Goal: Task Accomplishment & Management: Use online tool/utility

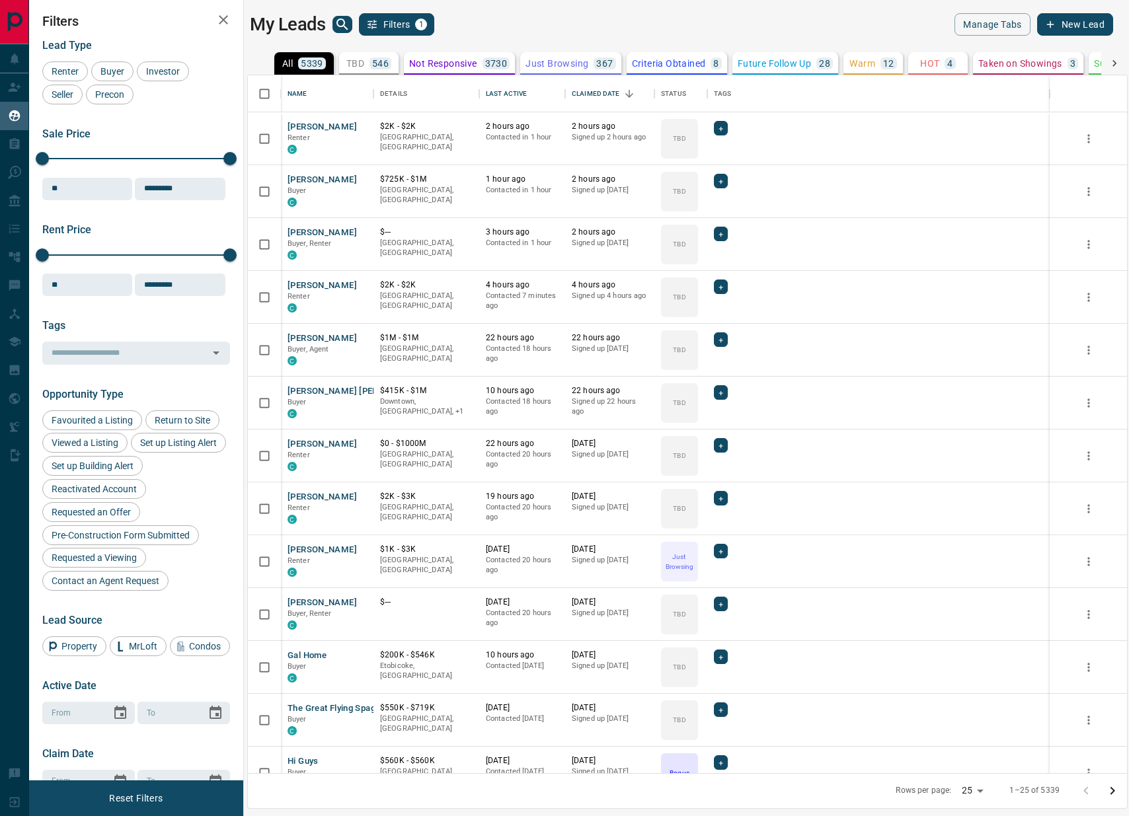
scroll to position [698, 879]
click at [116, 69] on span "Buyer" at bounding box center [112, 71] width 33 height 11
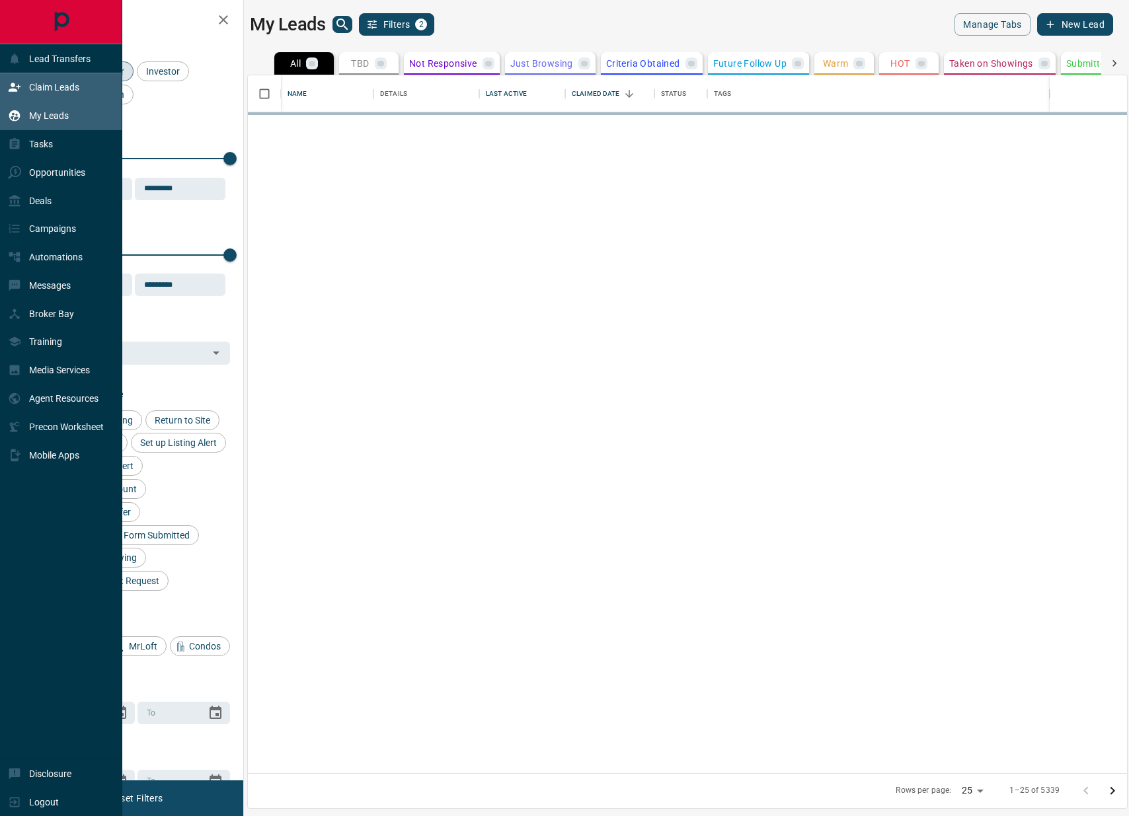
click at [11, 89] on icon at bounding box center [15, 87] width 12 height 9
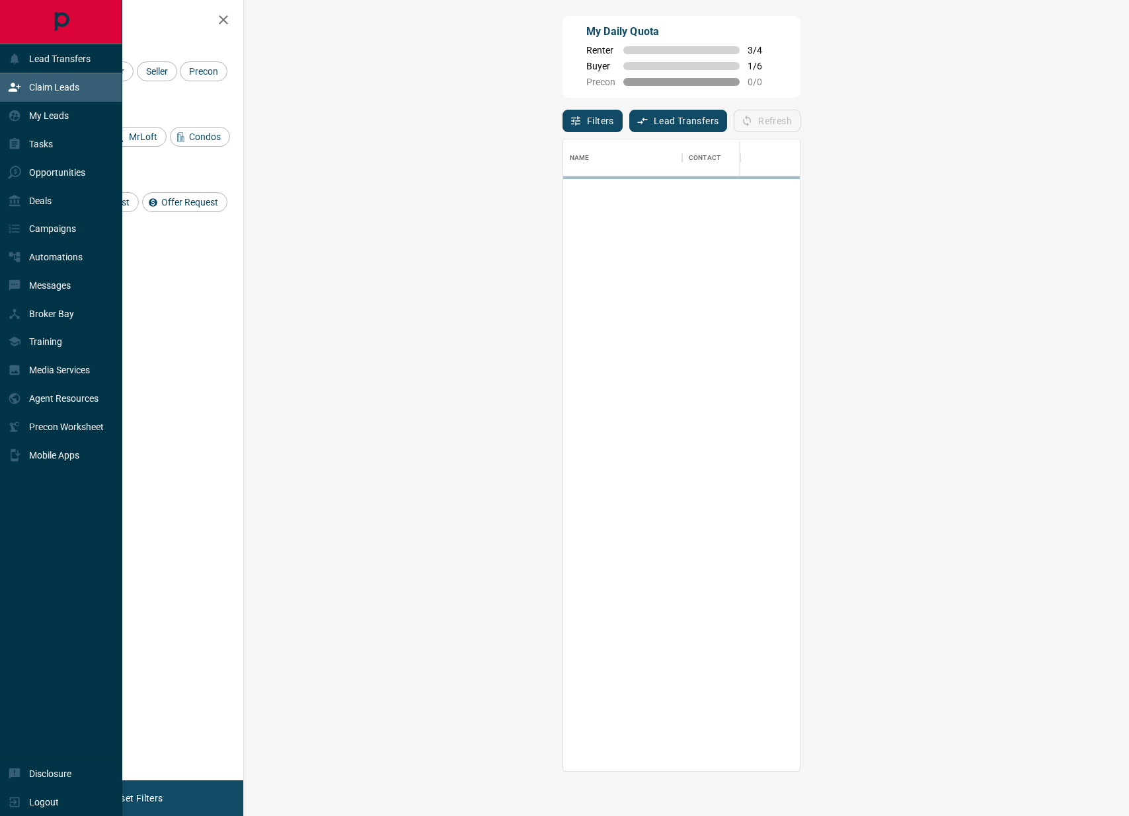
scroll to position [632, 857]
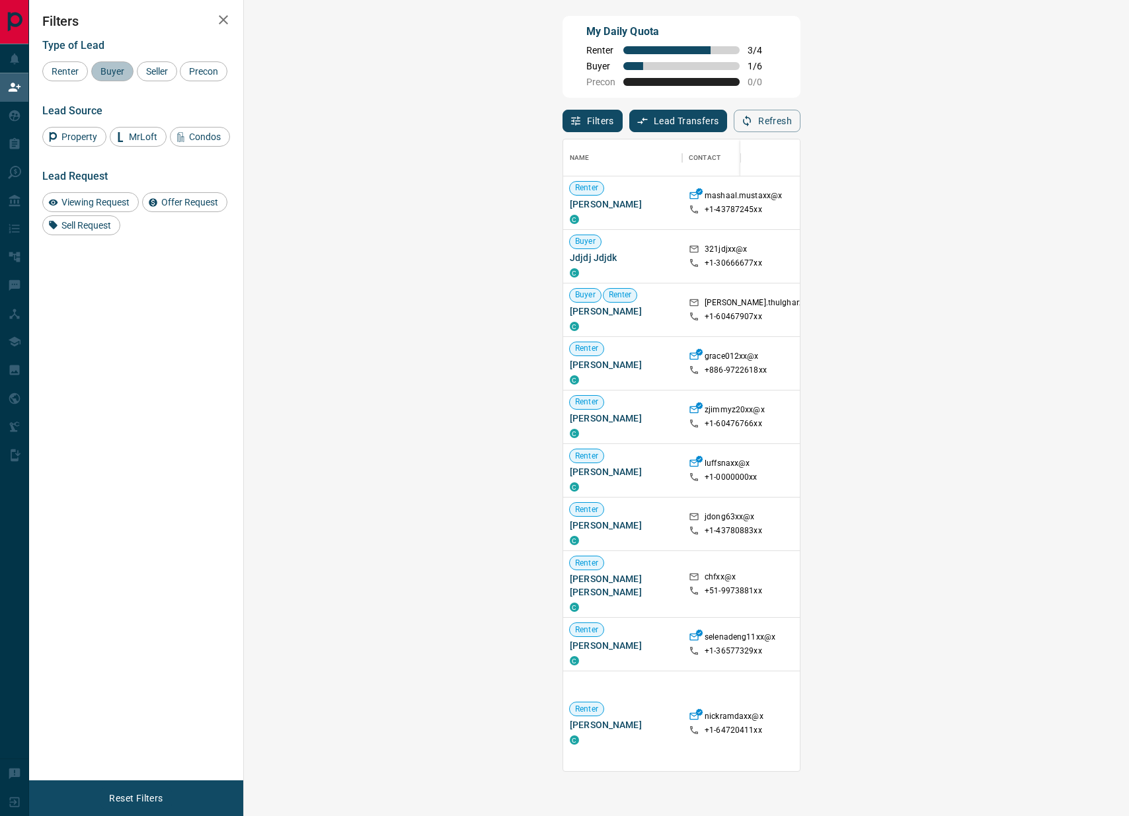
click at [116, 80] on div "Buyer" at bounding box center [112, 71] width 42 height 20
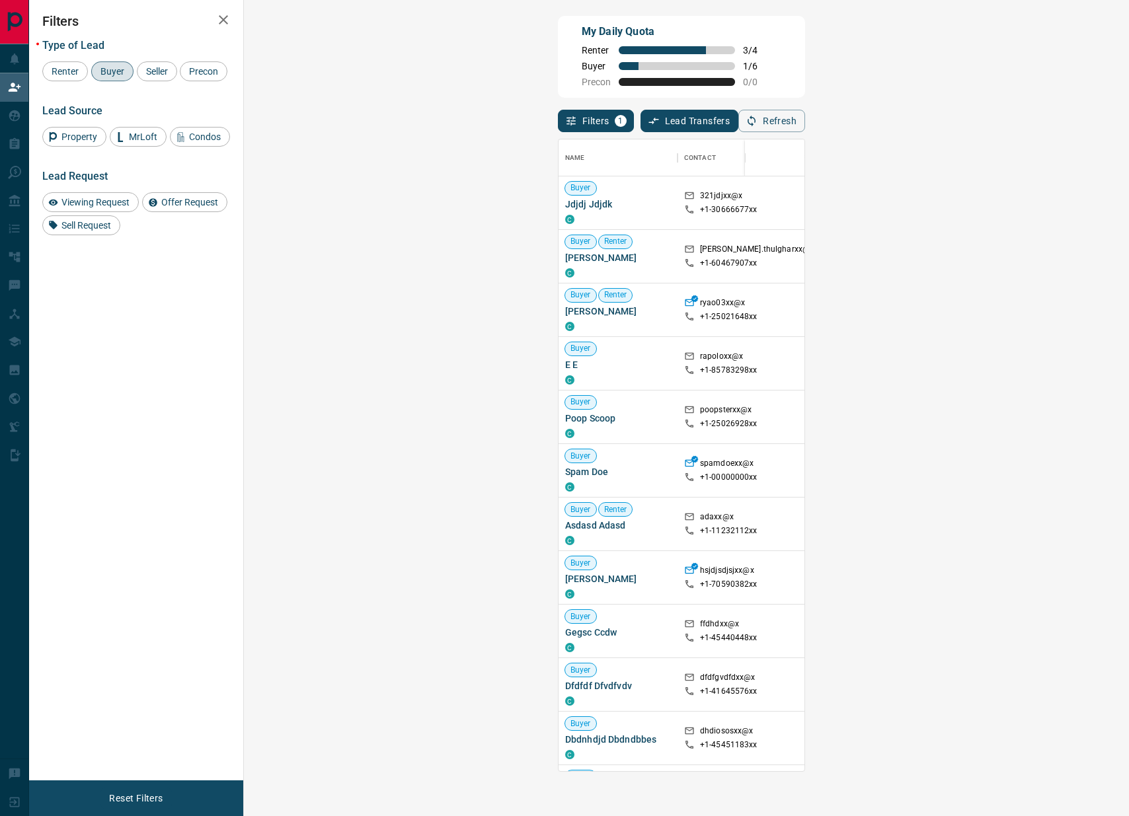
click at [1069, 254] on span "Viewing Request ( 2 )" at bounding box center [1105, 256] width 73 height 9
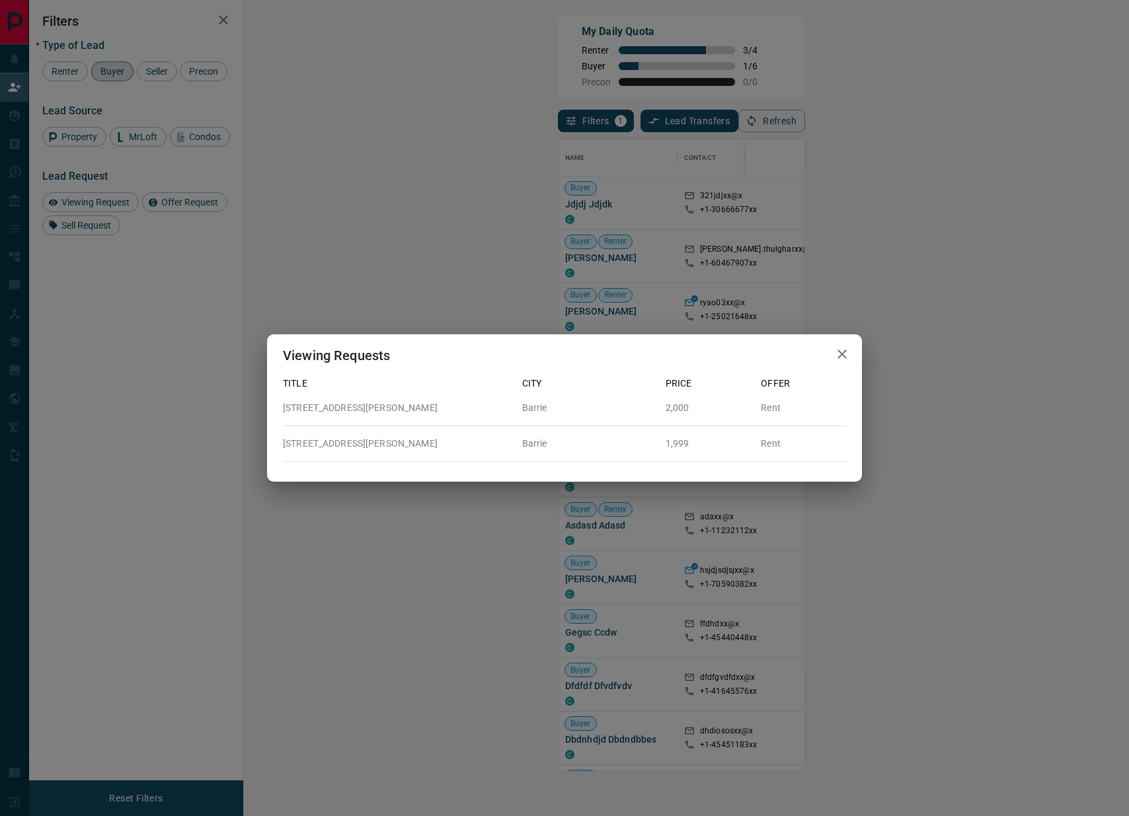
click at [681, 245] on div "Viewing Requests Title City Price Offer [STREET_ADDRESS][PERSON_NAME] Barrie 2,…" at bounding box center [564, 408] width 1129 height 816
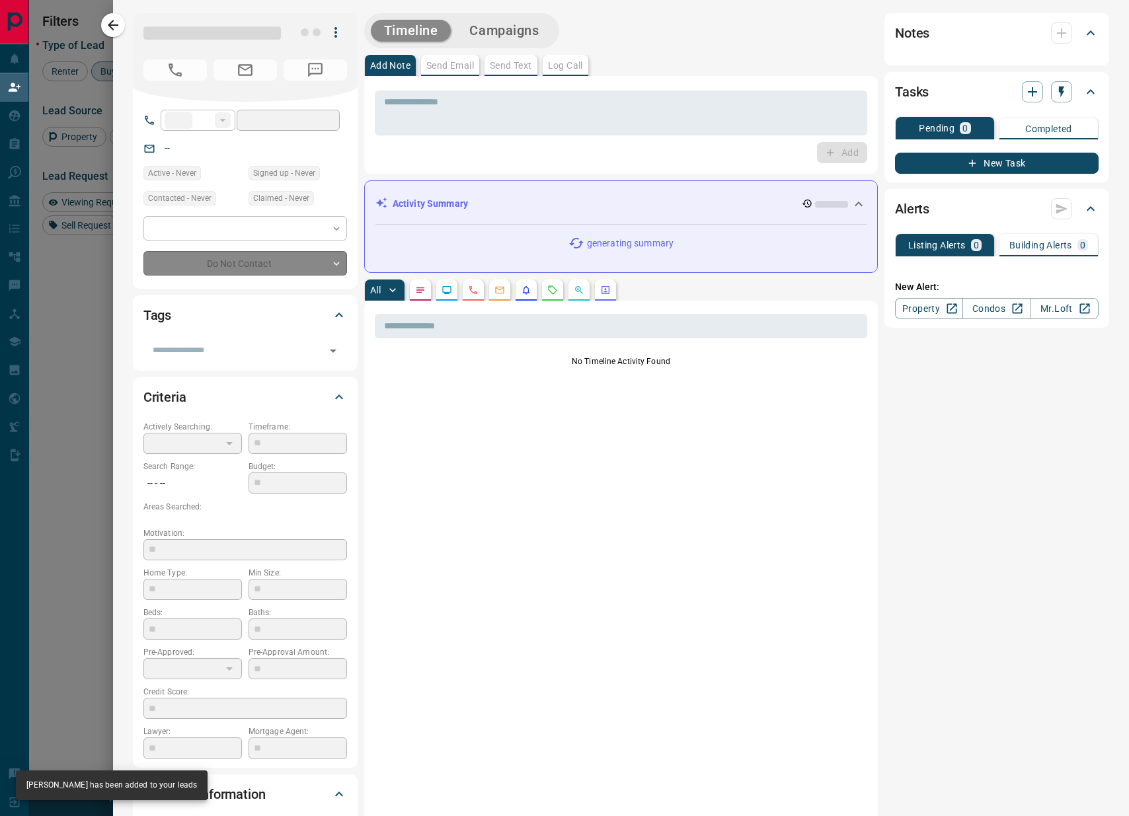
type input "**"
type input "**********"
type input "**"
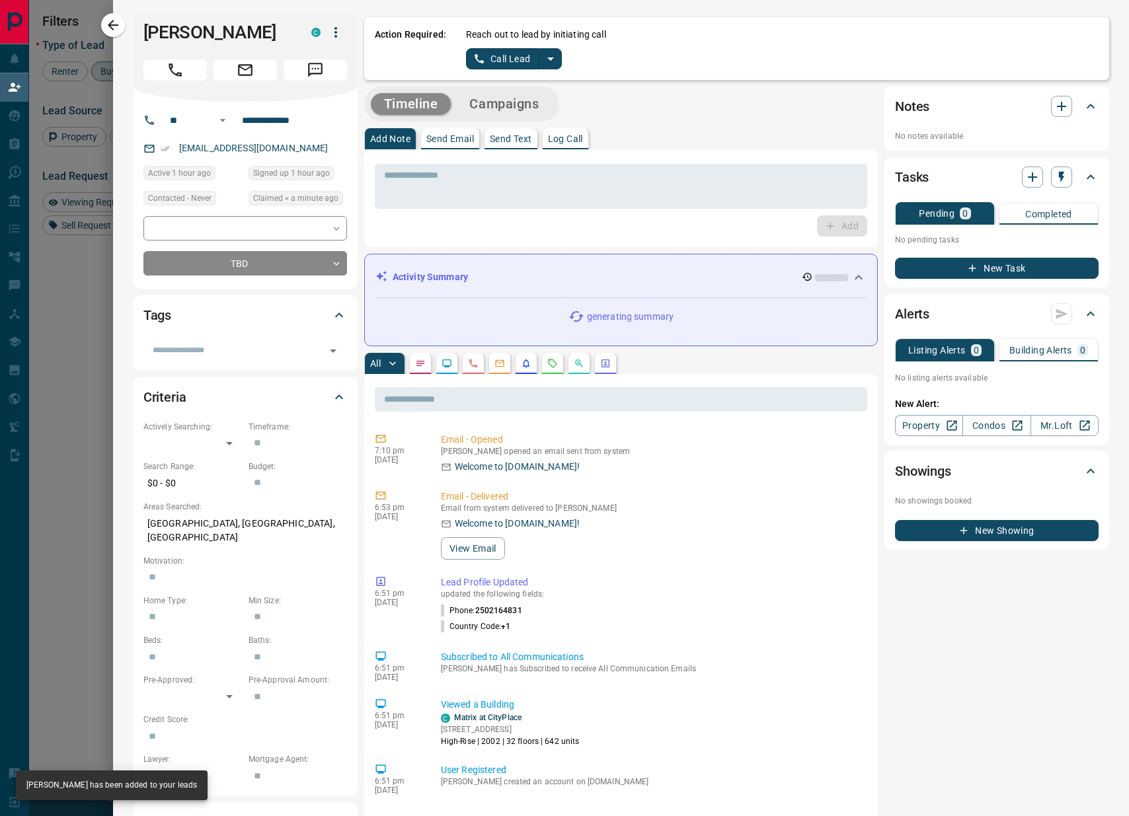
scroll to position [1, 0]
click at [555, 63] on icon "split button" at bounding box center [551, 58] width 16 height 16
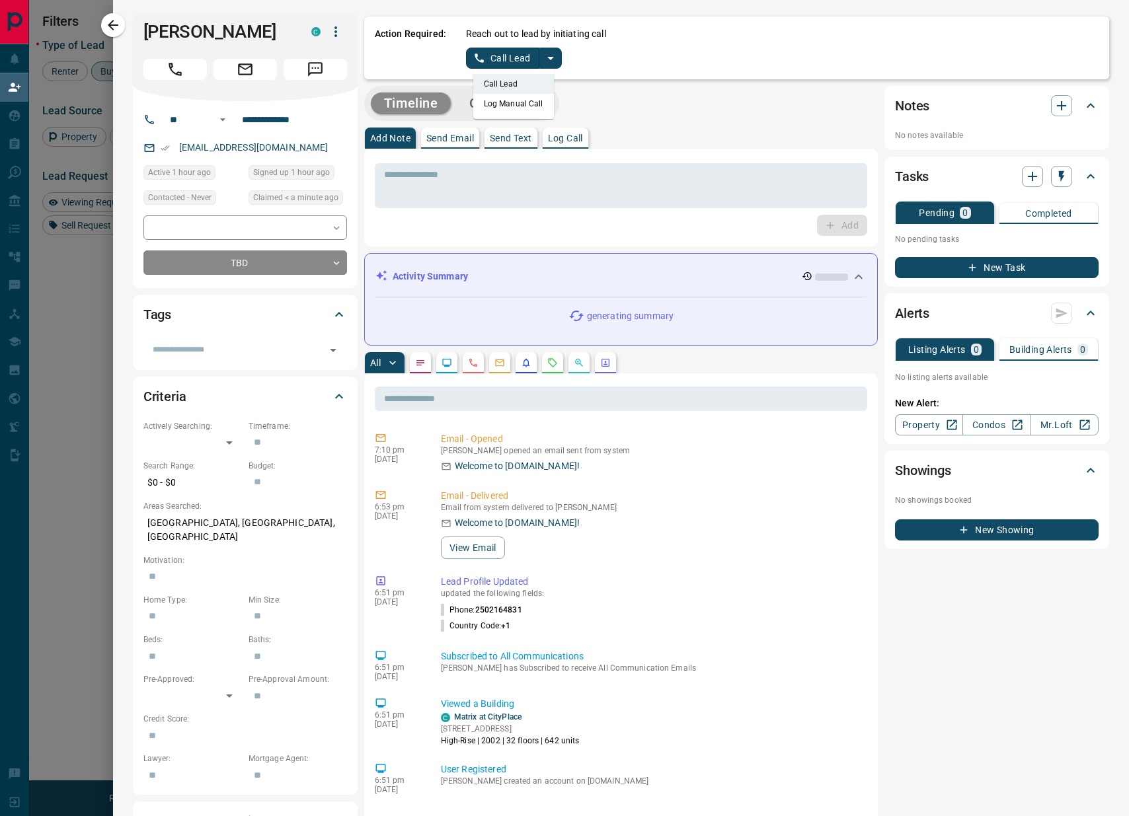
scroll to position [0, 0]
drag, startPoint x: 506, startPoint y: 103, endPoint x: 506, endPoint y: 94, distance: 9.3
click at [506, 102] on li "Log Manual Call" at bounding box center [513, 105] width 81 height 20
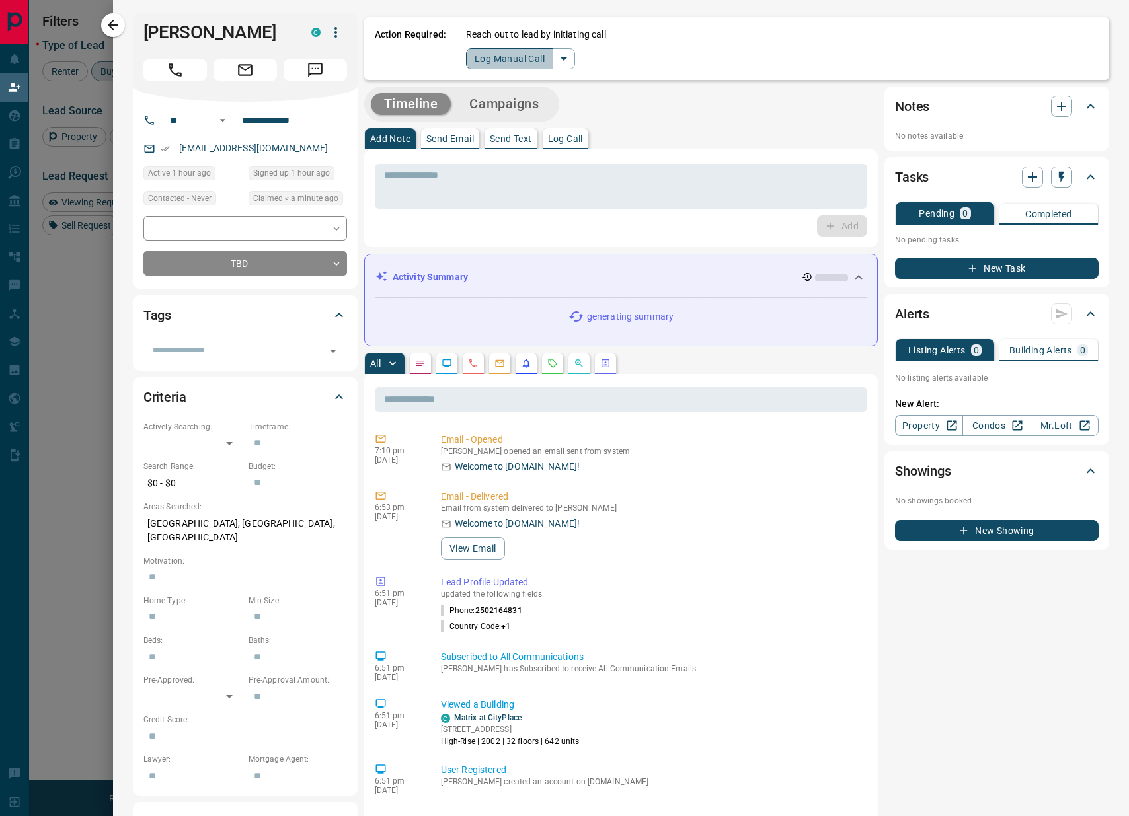
click at [508, 58] on button "Log Manual Call" at bounding box center [509, 58] width 87 height 21
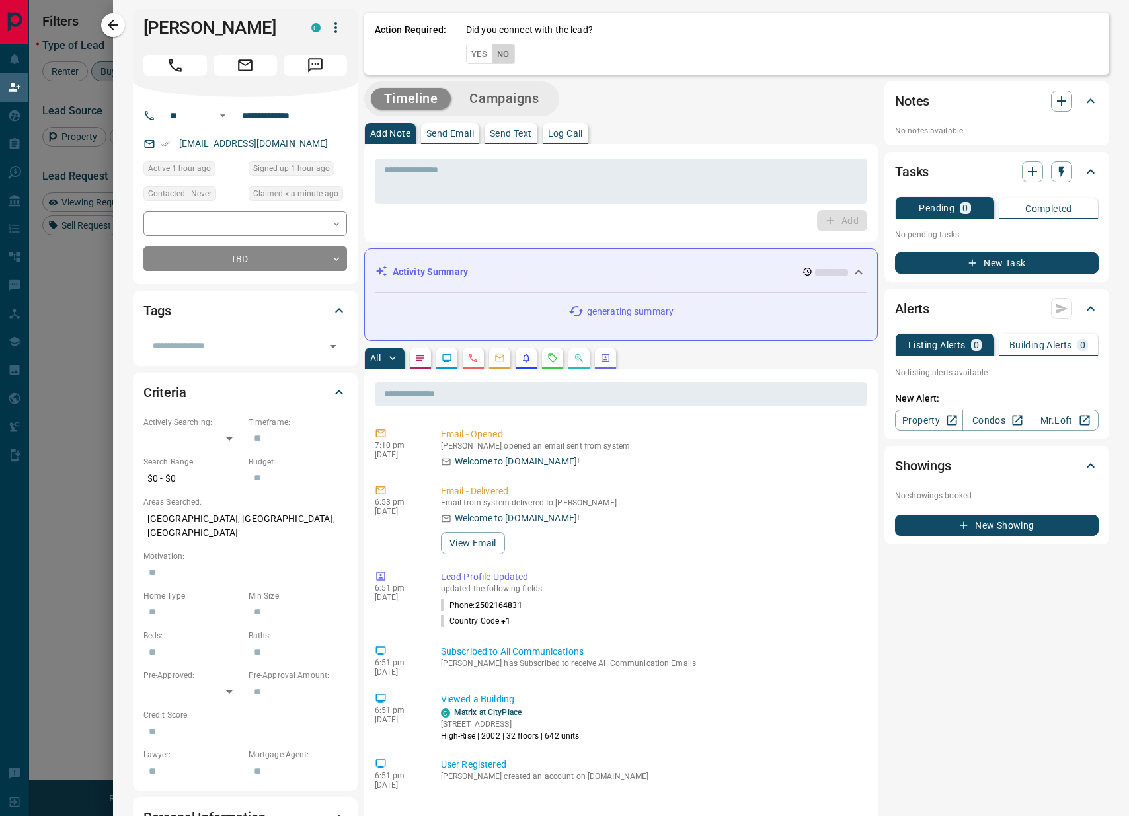
click at [508, 58] on button "No" at bounding box center [503, 54] width 23 height 20
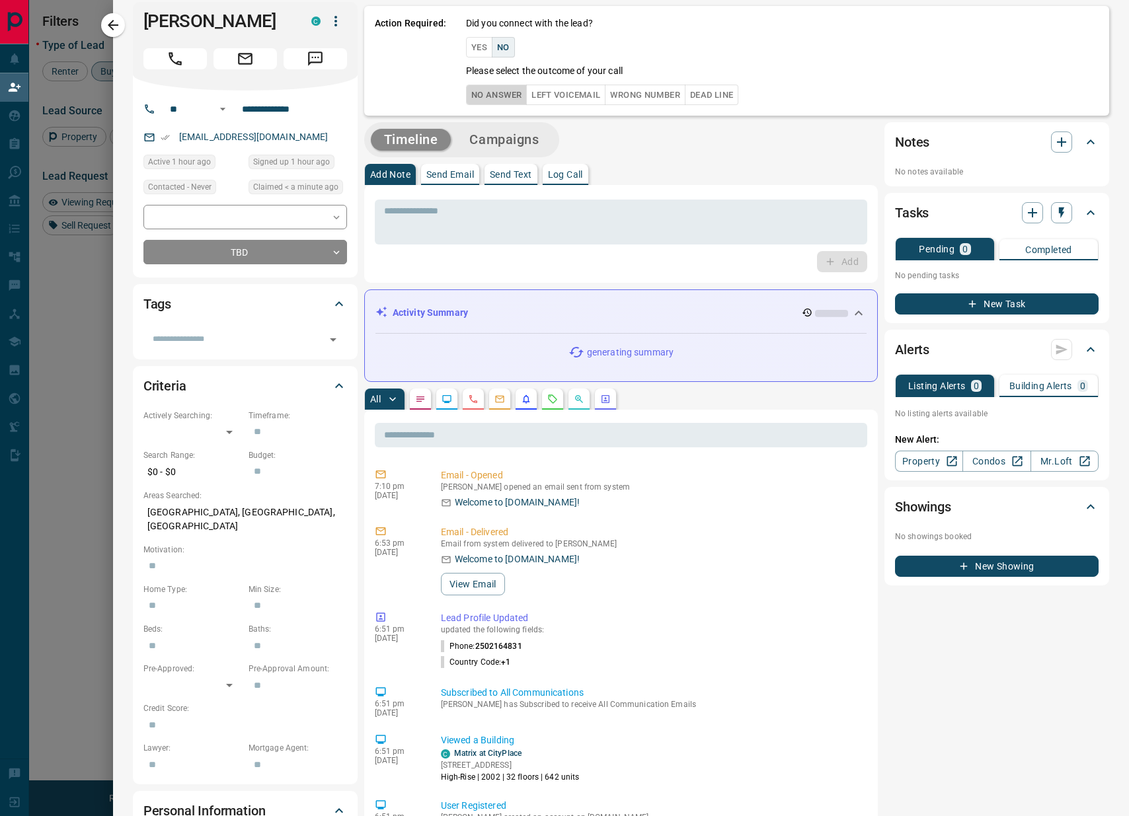
click at [504, 100] on button "No Answer" at bounding box center [496, 95] width 61 height 20
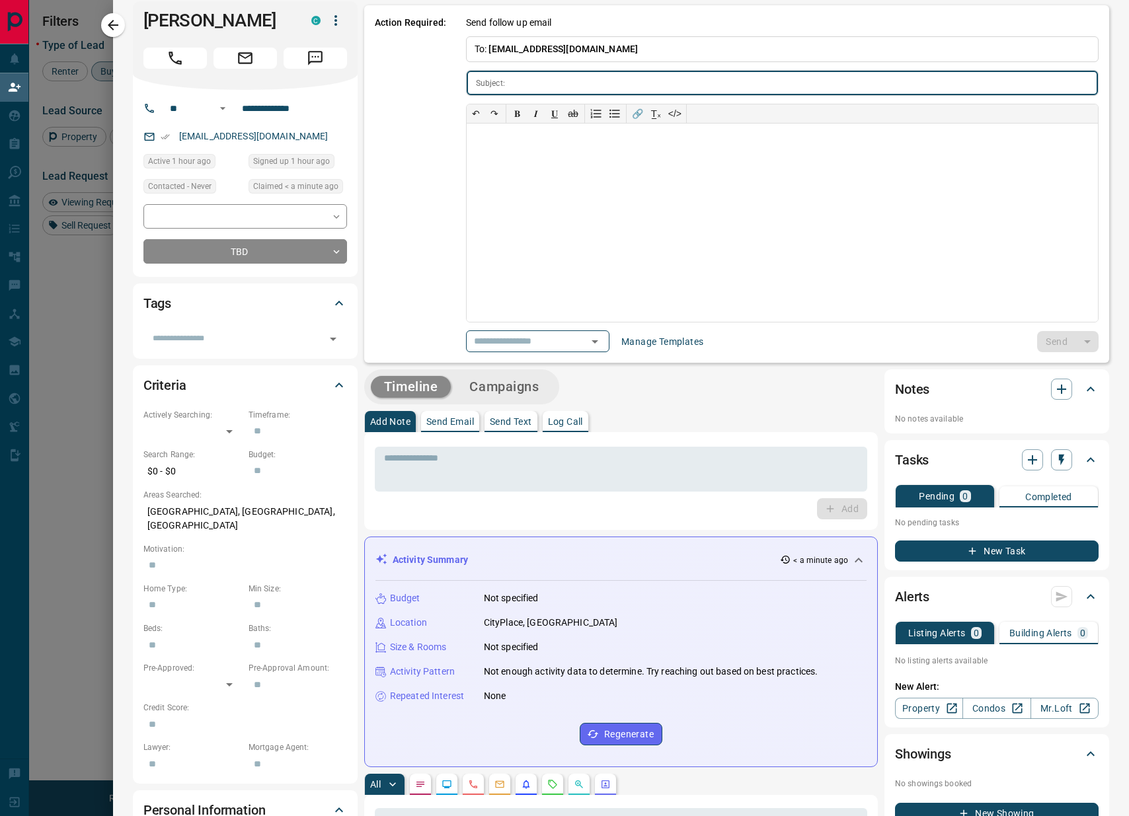
type input "**********"
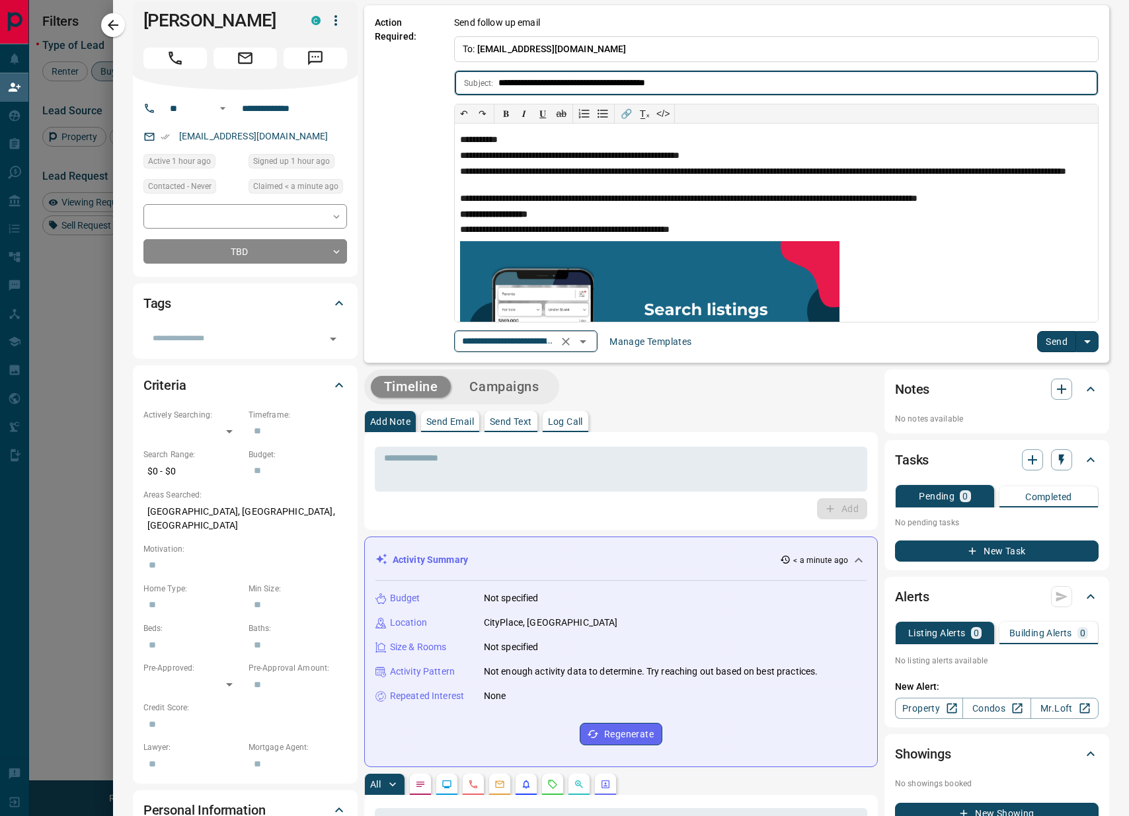
click at [588, 338] on icon "Open" at bounding box center [583, 342] width 16 height 16
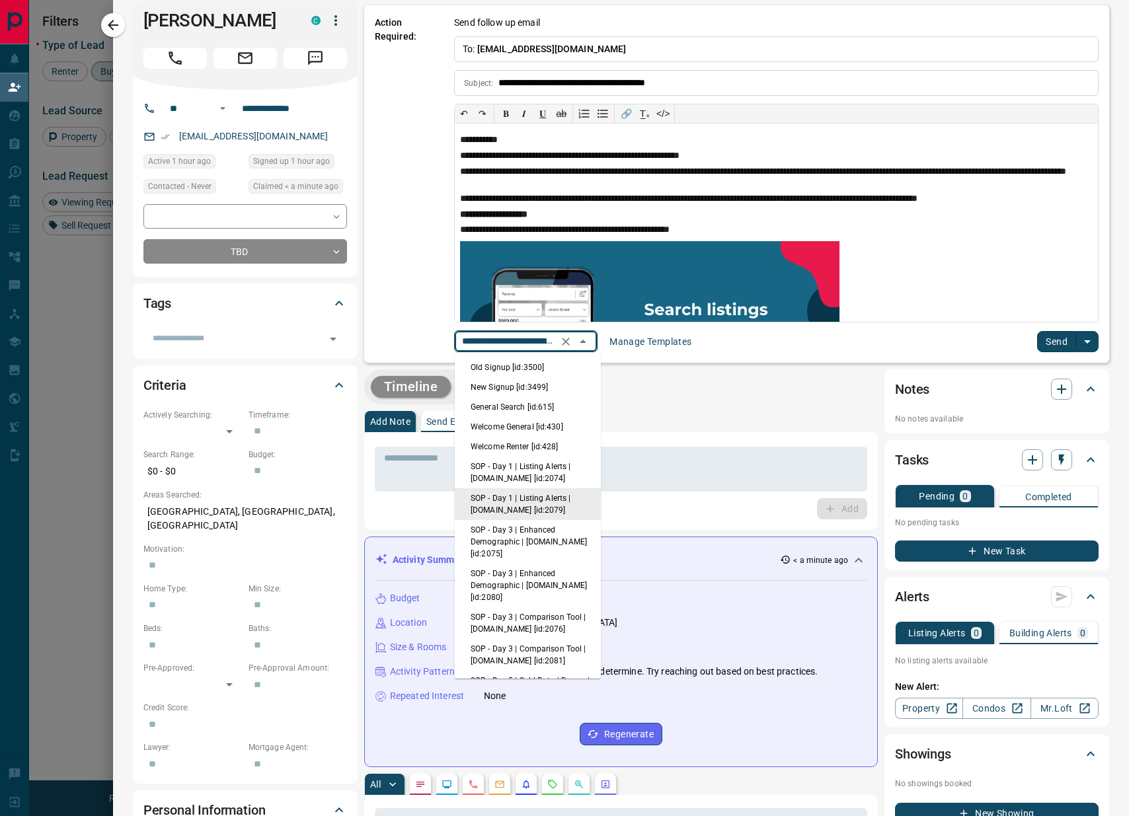
scroll to position [0, 112]
drag, startPoint x: 548, startPoint y: 381, endPoint x: 596, endPoint y: 382, distance: 48.3
click at [548, 381] on li "New Signup [id:3499]" at bounding box center [528, 387] width 146 height 20
type input "**********"
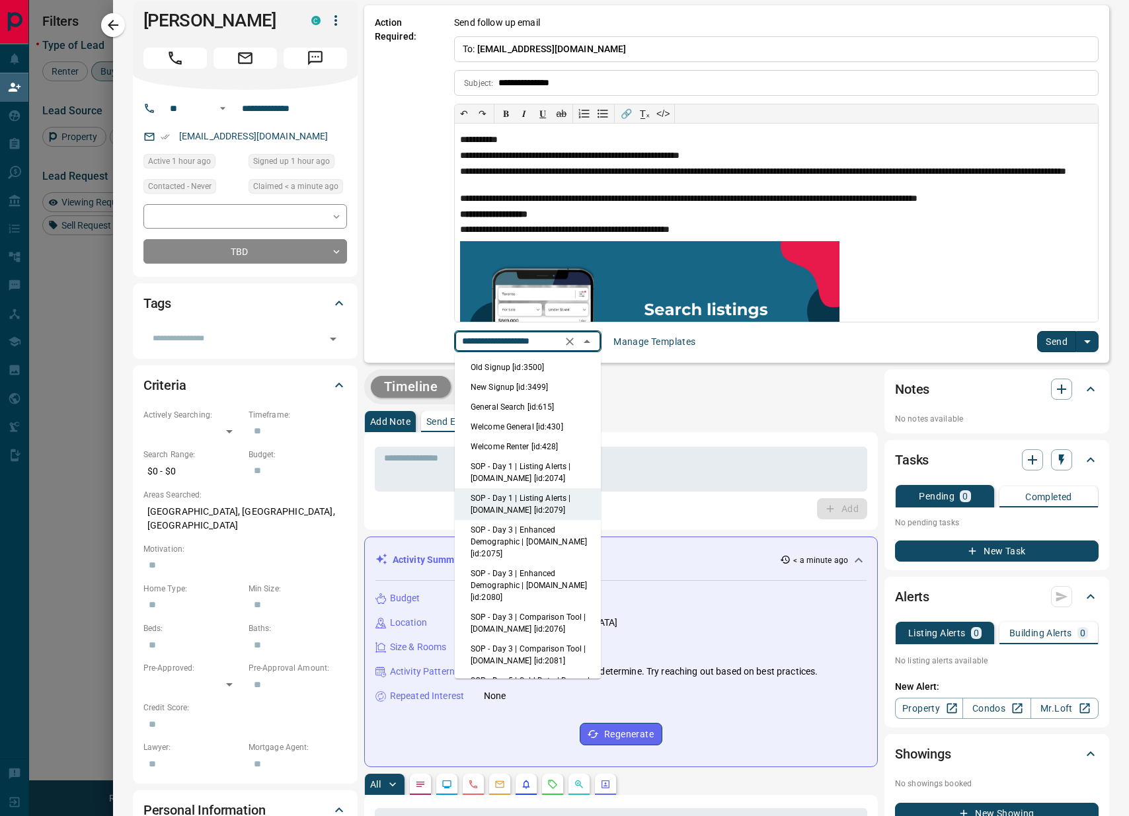
scroll to position [0, 0]
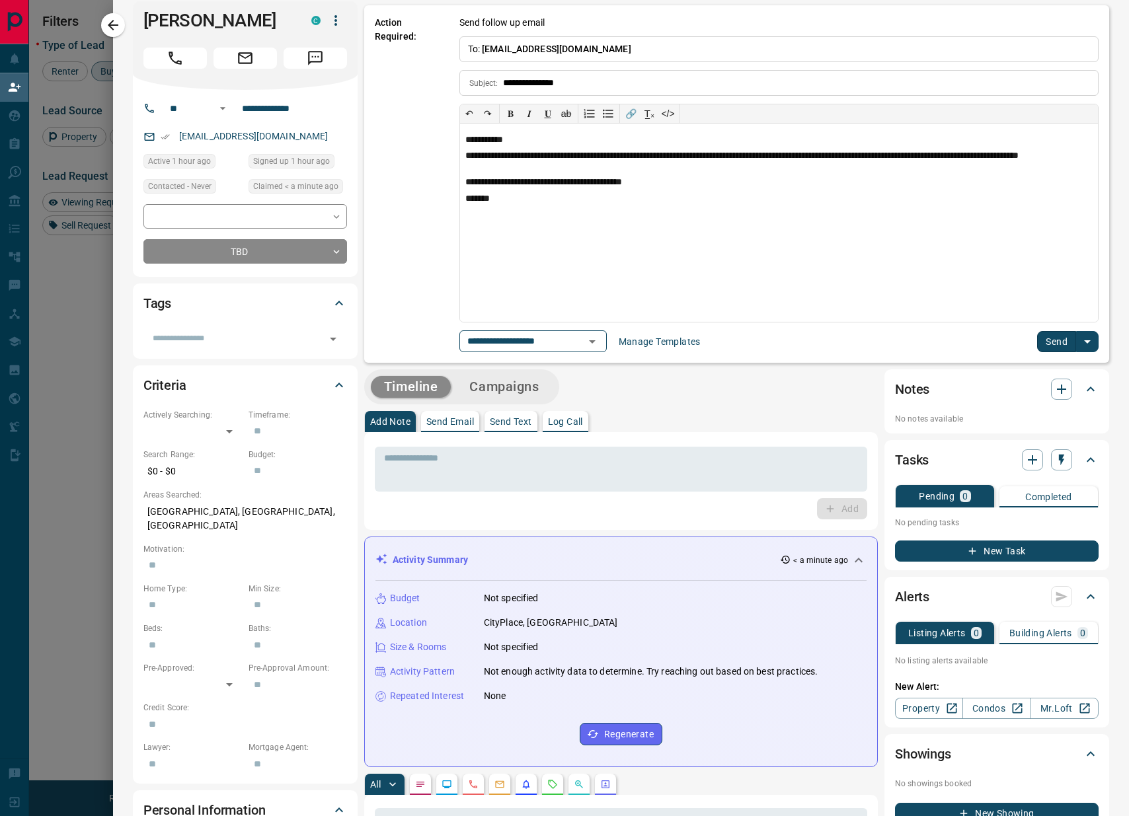
click at [1058, 342] on button "Send" at bounding box center [1056, 341] width 39 height 21
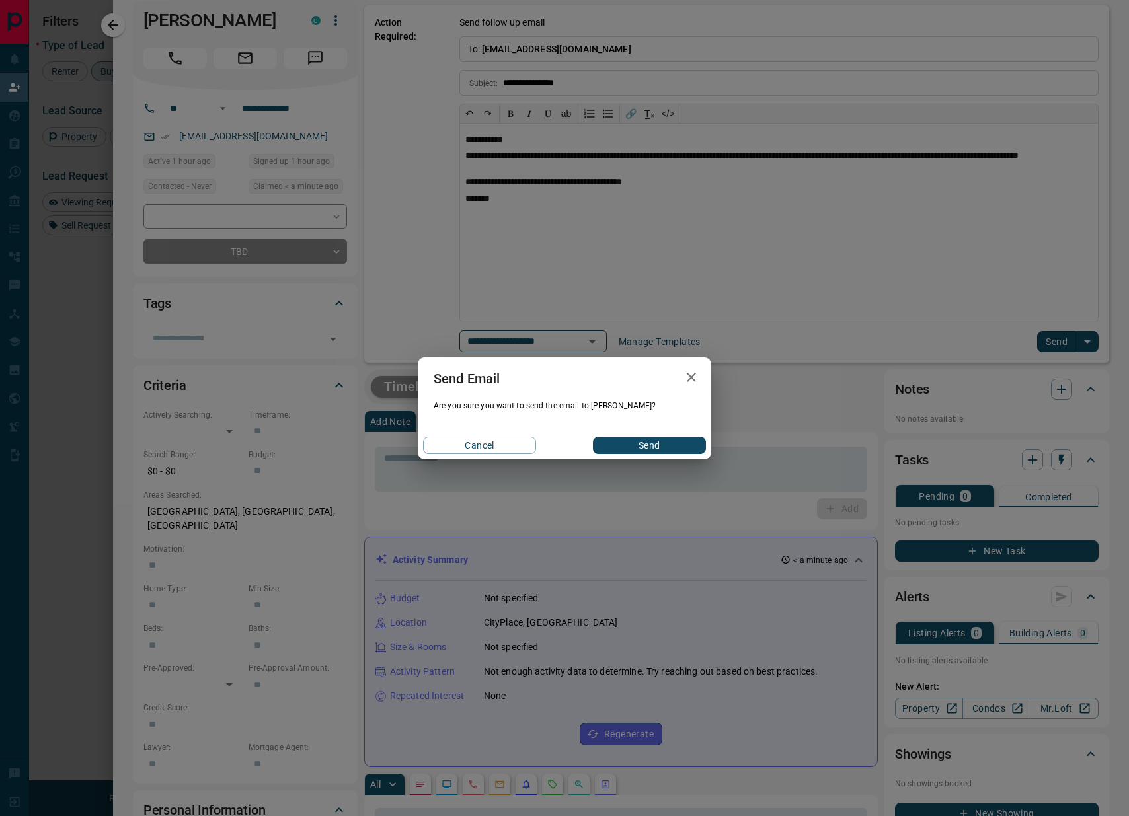
click at [650, 432] on div "Cancel Send" at bounding box center [564, 446] width 293 height 28
click at [660, 450] on button "Send" at bounding box center [649, 445] width 113 height 17
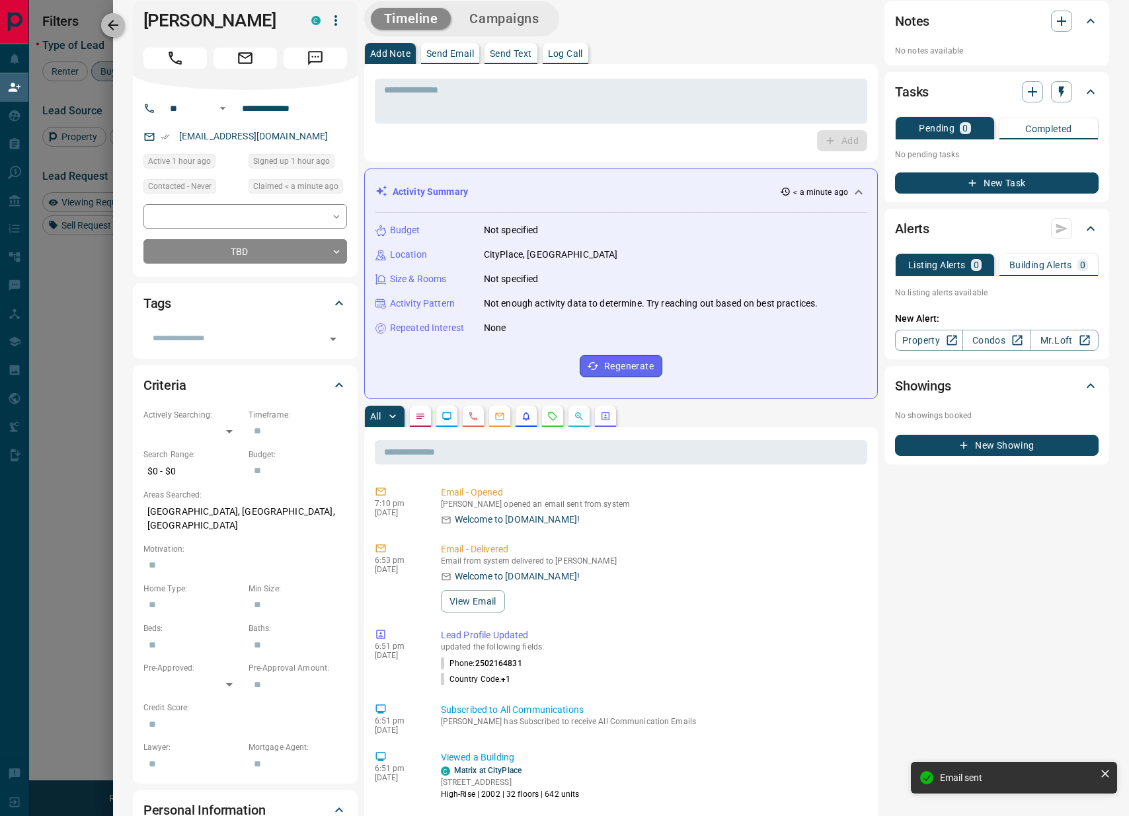
click at [123, 28] on button "button" at bounding box center [113, 25] width 24 height 24
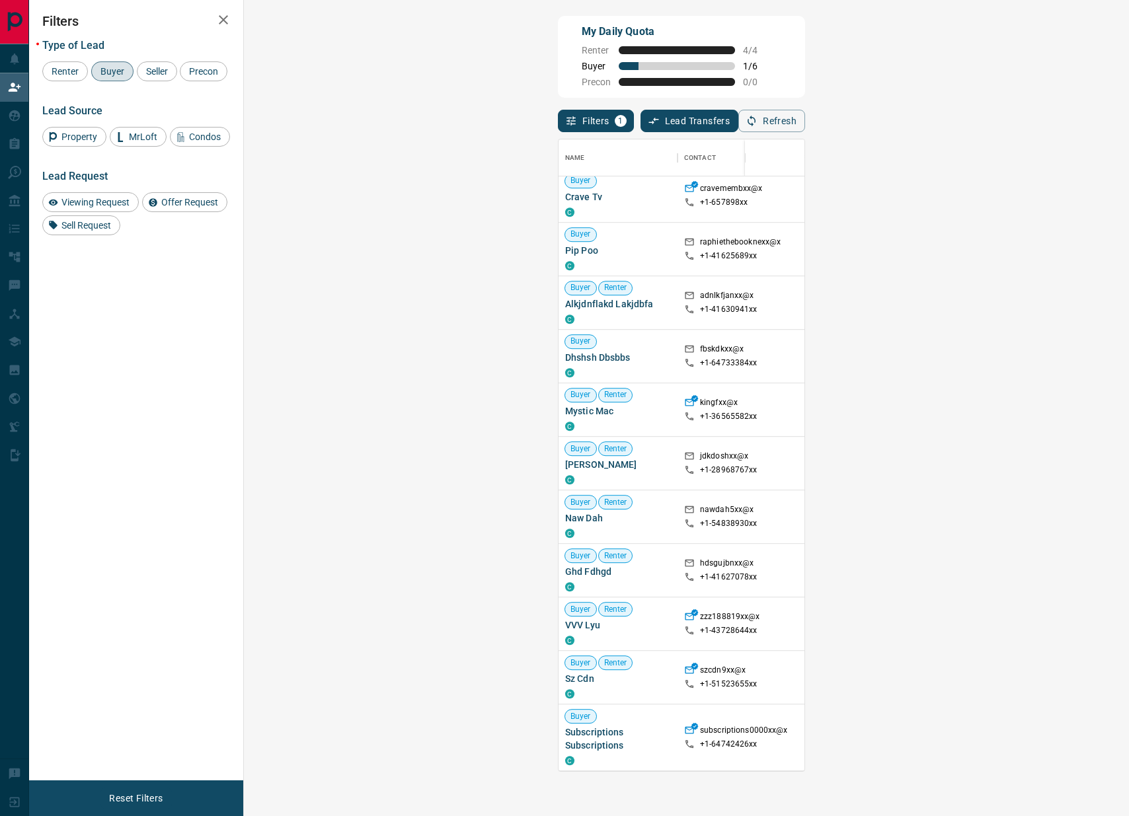
scroll to position [858, 0]
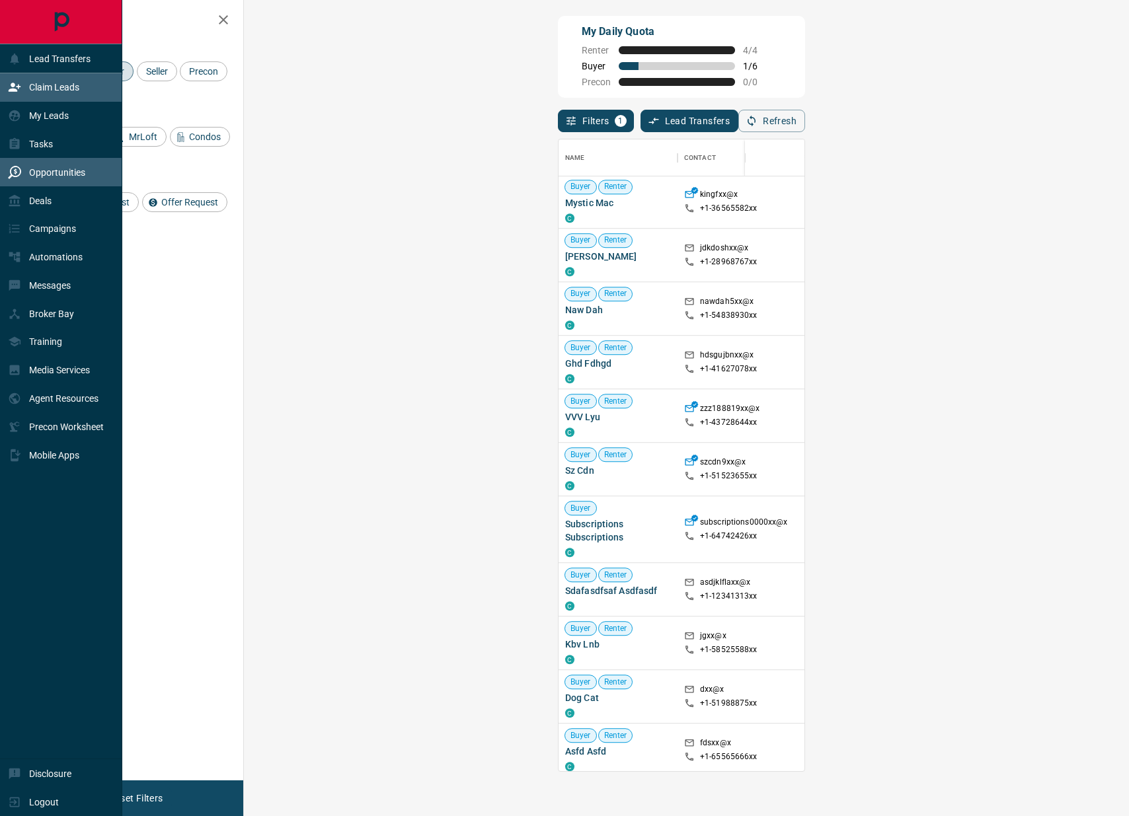
click at [23, 169] on div "Opportunities" at bounding box center [46, 172] width 77 height 22
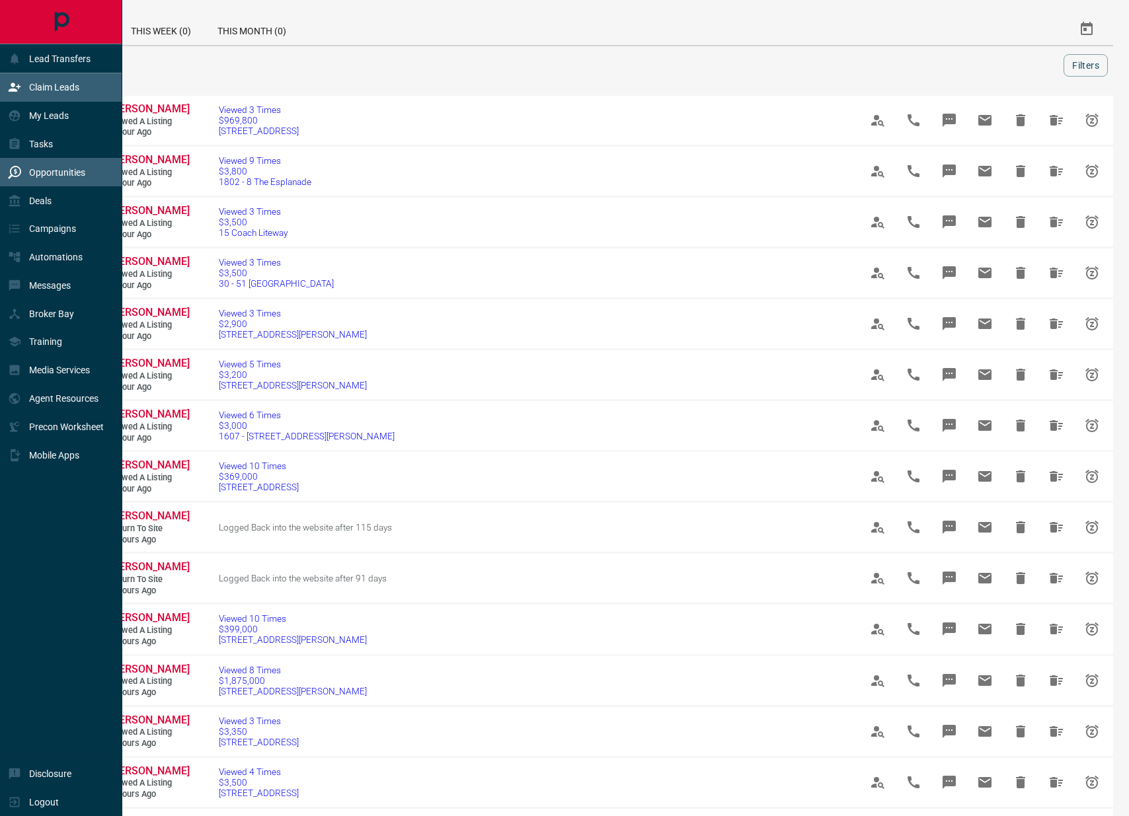
click at [27, 84] on div "Claim Leads" at bounding box center [43, 88] width 71 height 22
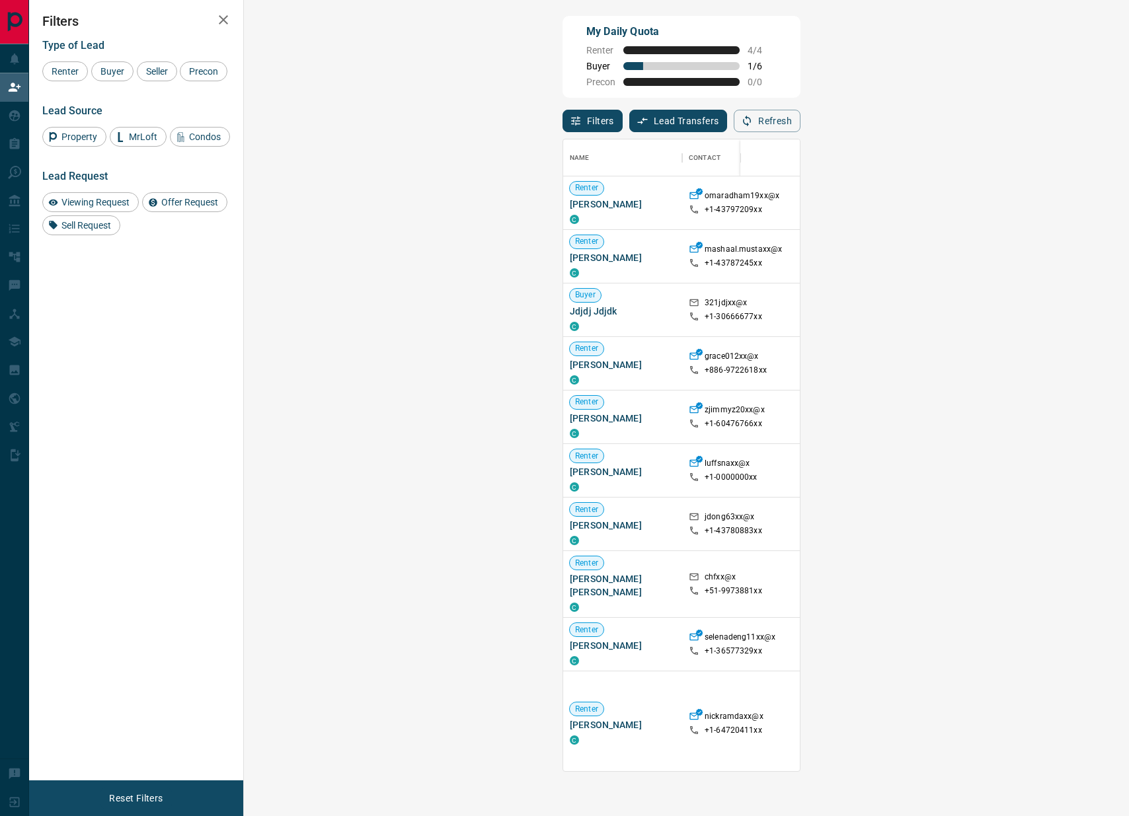
scroll to position [632, 857]
click at [122, 70] on span "Buyer" at bounding box center [112, 71] width 33 height 11
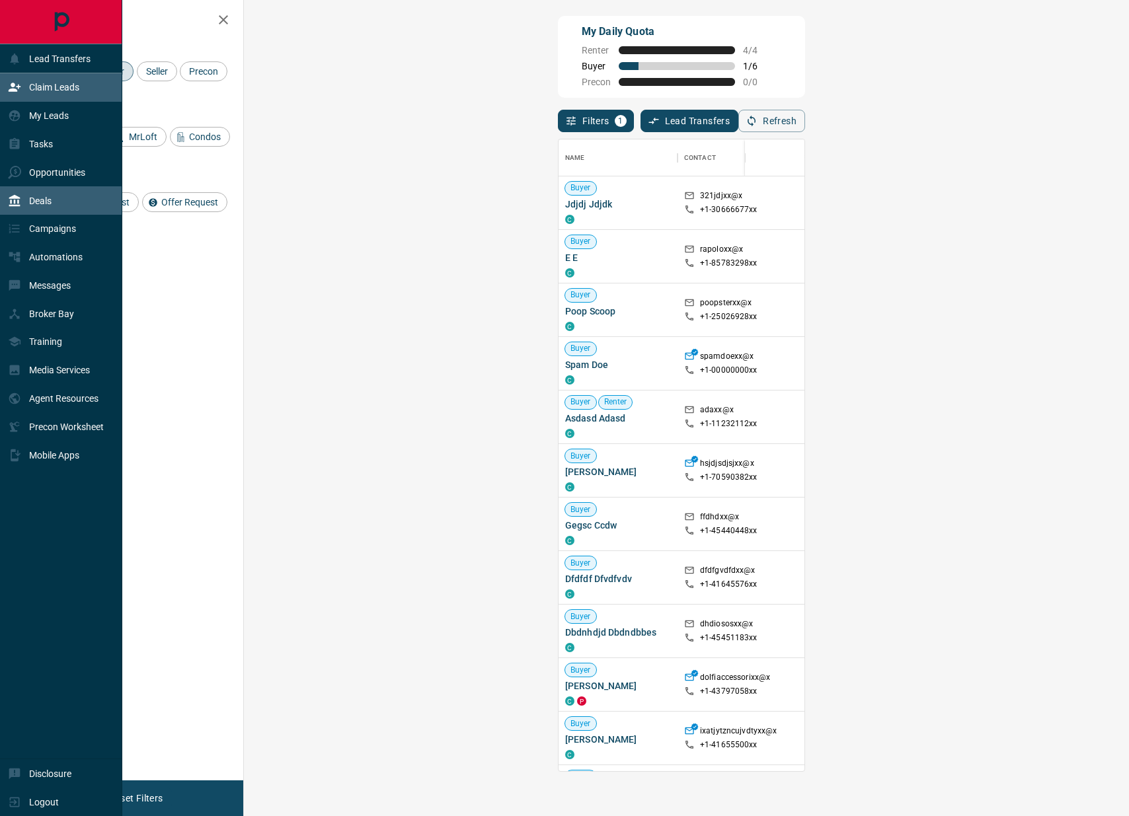
click at [30, 210] on div "Deals" at bounding box center [30, 201] width 44 height 22
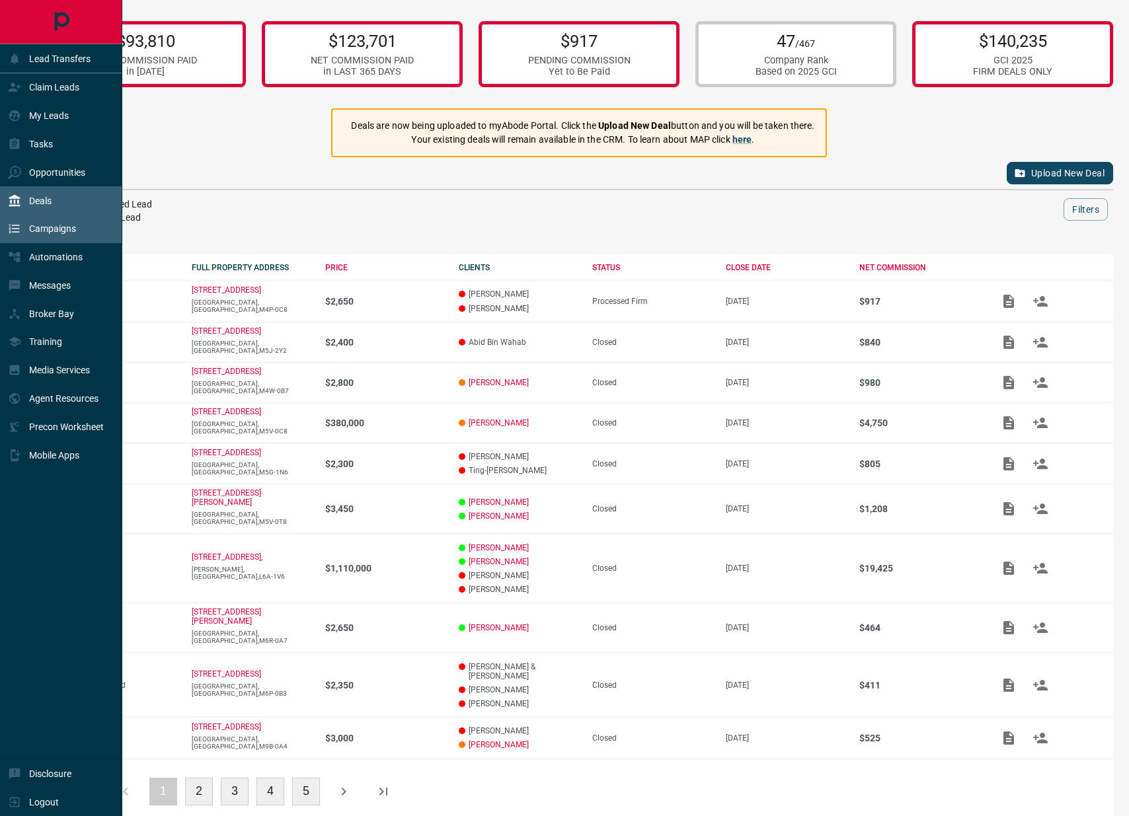
click at [63, 225] on p "Campaigns" at bounding box center [52, 228] width 47 height 11
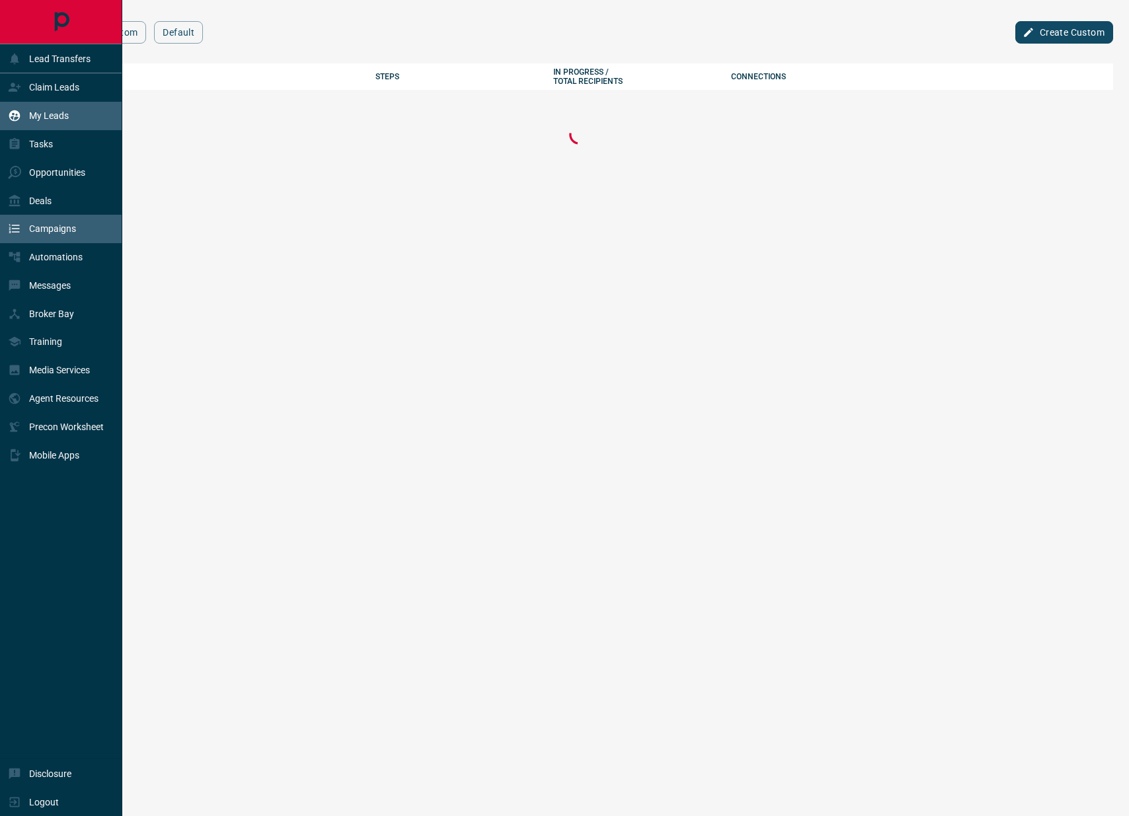
click at [74, 119] on div "My Leads" at bounding box center [61, 116] width 122 height 28
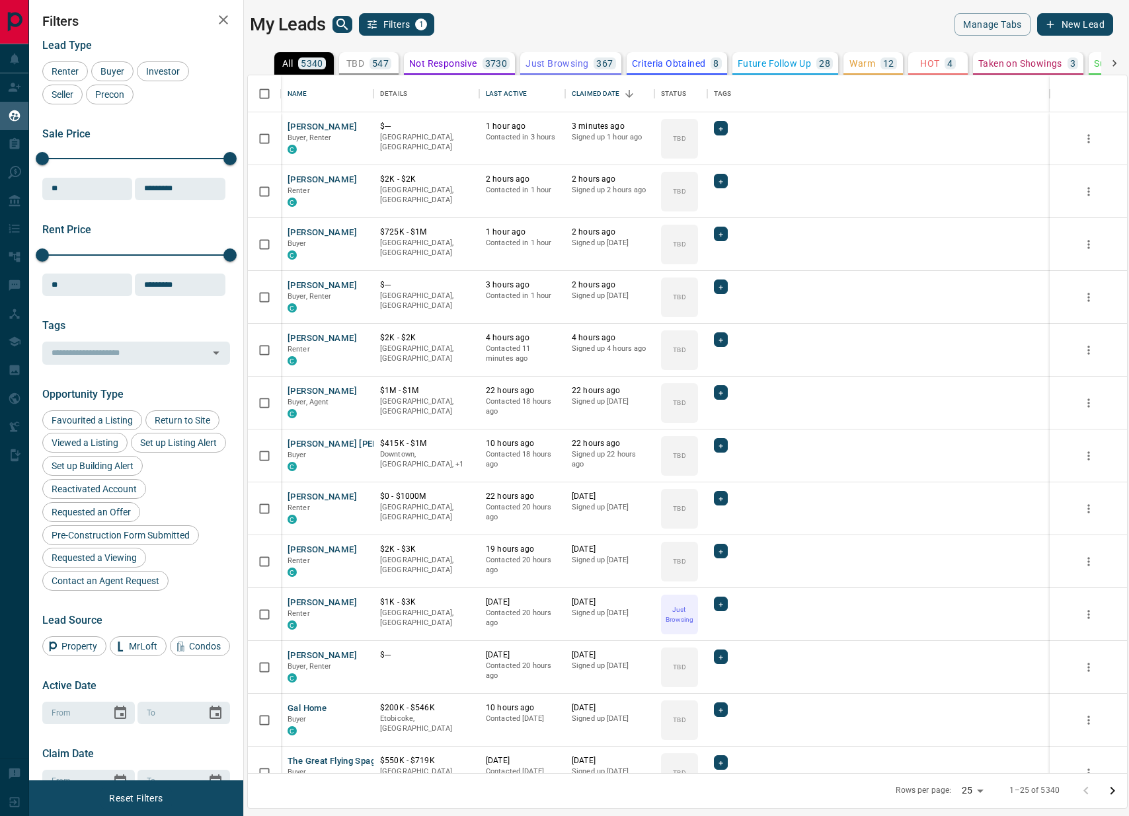
scroll to position [698, 879]
